Goal: Task Accomplishment & Management: Use online tool/utility

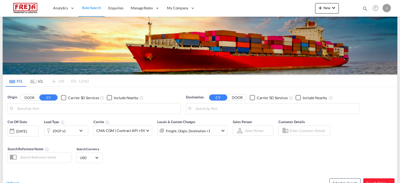
type input "[GEOGRAPHIC_DATA] ([GEOGRAPHIC_DATA]), [GEOGRAPHIC_DATA]"
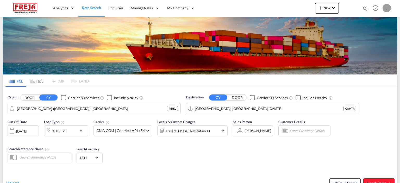
click at [314, 35] on img at bounding box center [200, 46] width 395 height 58
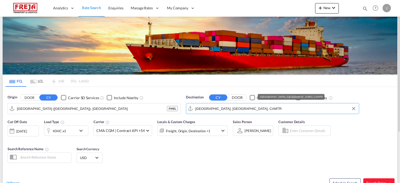
click at [246, 110] on input "[GEOGRAPHIC_DATA], [GEOGRAPHIC_DATA], CAMTR" at bounding box center [275, 109] width 161 height 8
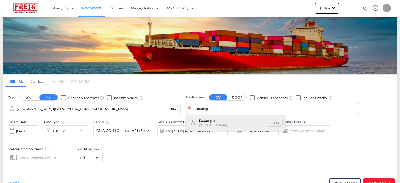
click at [238, 120] on div "Paranagua [GEOGRAPHIC_DATA] BRPNG" at bounding box center [235, 123] width 99 height 16
type input "Paranagua, BRPNG"
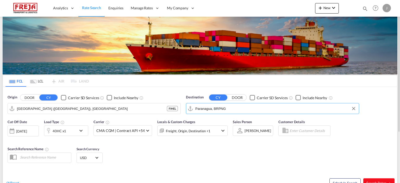
click at [381, 182] on span "Search Rates" at bounding box center [378, 183] width 25 height 4
type input "FIHEL to BRPNG / [DATE]"
